Goal: Task Accomplishment & Management: Use online tool/utility

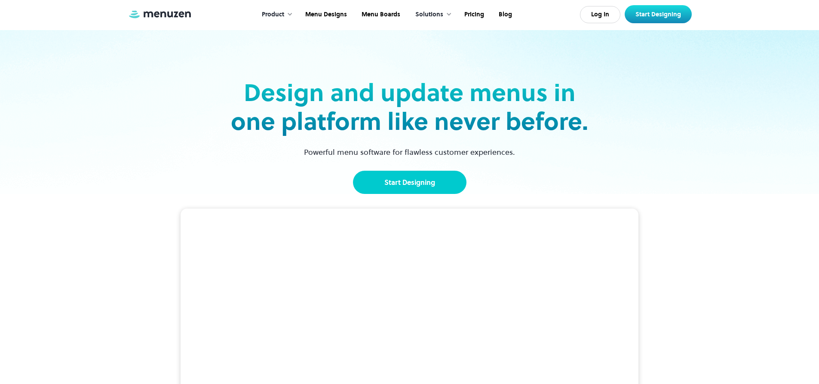
click at [402, 183] on link "Start Designing" at bounding box center [410, 182] width 114 height 23
click at [328, 14] on link "Menu Designs" at bounding box center [325, 14] width 56 height 27
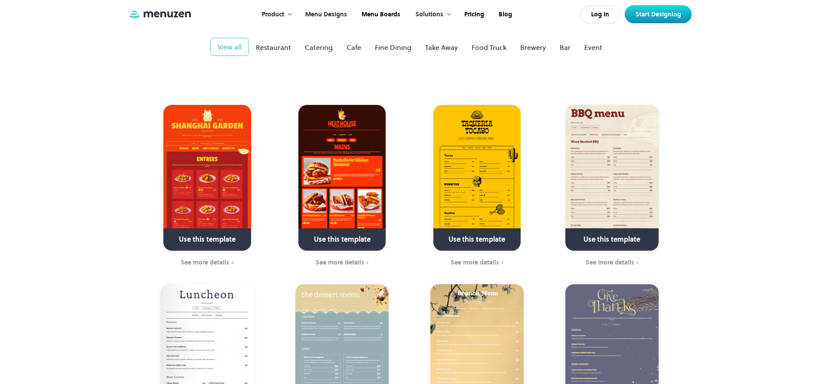
drag, startPoint x: 604, startPoint y: 230, endPoint x: 596, endPoint y: 227, distance: 8.0
click at [604, 232] on link at bounding box center [612, 243] width 124 height 22
